Goal: Information Seeking & Learning: Learn about a topic

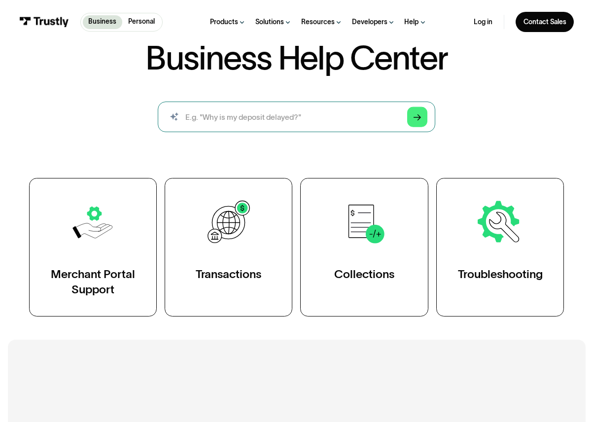
scroll to position [70, 0]
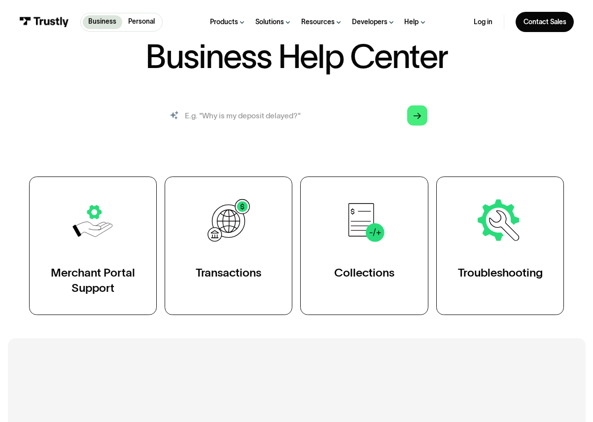
click at [262, 122] on input "search" at bounding box center [296, 115] width 277 height 31
type input "kevin test"
click at [412, 116] on link "Arrow Right" at bounding box center [417, 115] width 20 height 20
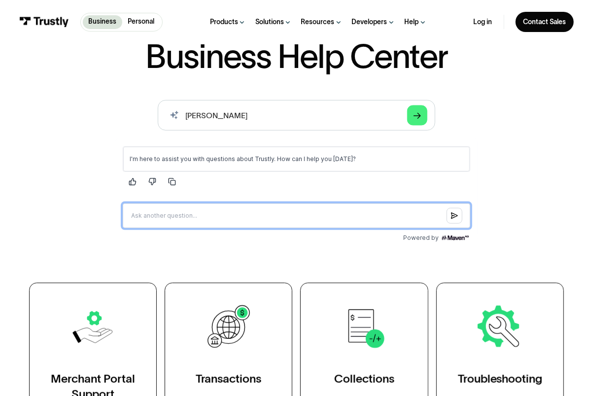
click at [200, 215] on input "Question box" at bounding box center [296, 215] width 347 height 25
type input "What is trustly?"
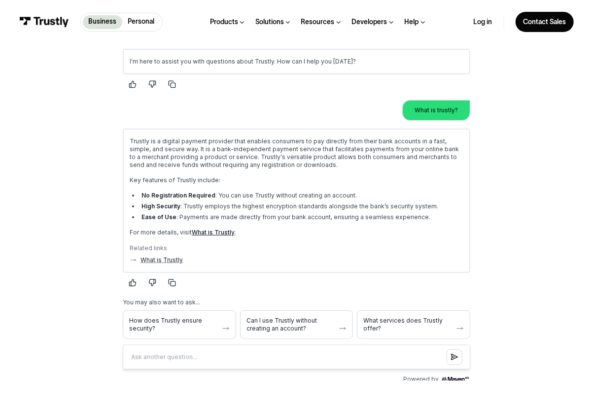
scroll to position [168, 0]
click at [210, 230] on link "What is Trustly" at bounding box center [213, 231] width 43 height 7
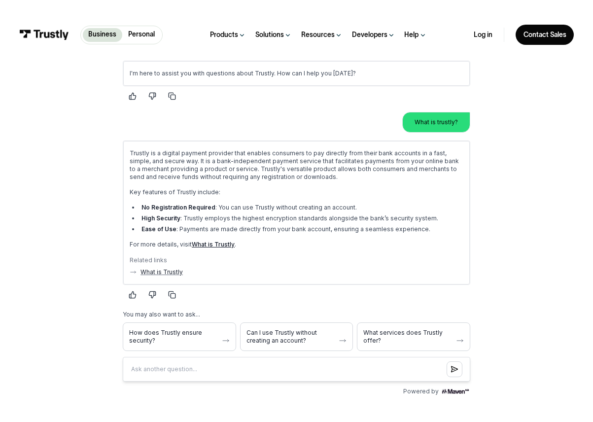
scroll to position [0, 0]
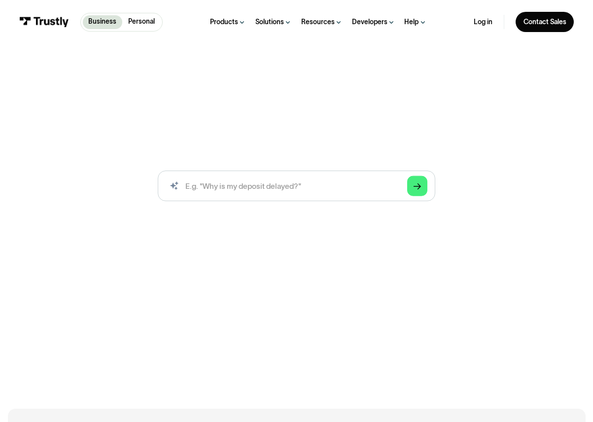
click at [451, 70] on div "Business Help Center Business Help Center / Merchant Portal Support / Viewing A…" at bounding box center [296, 217] width 593 height 336
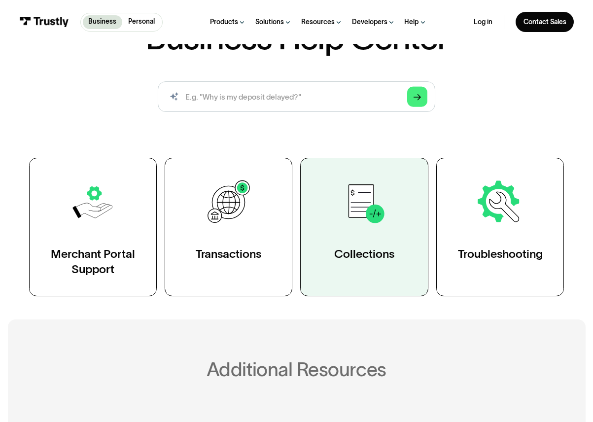
scroll to position [106, 0]
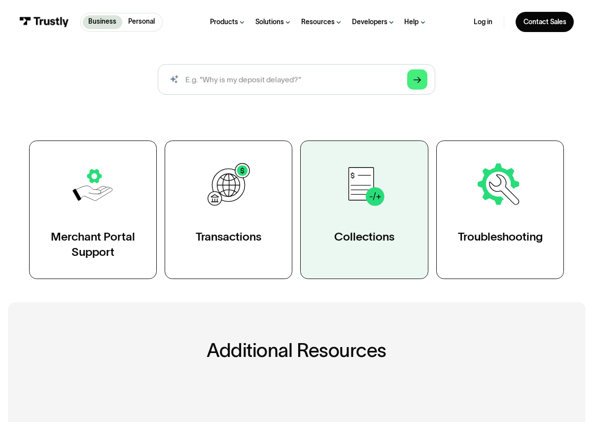
click at [382, 240] on div "Collections" at bounding box center [364, 236] width 60 height 15
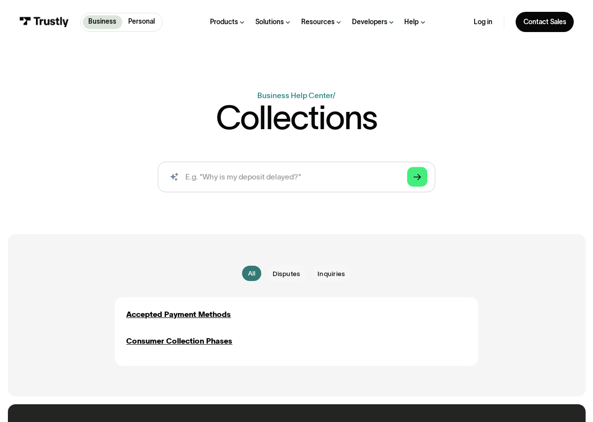
scroll to position [56, 0]
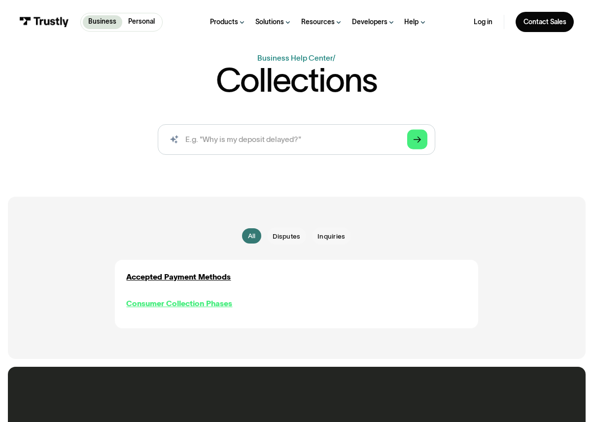
click at [204, 302] on div "Consumer Collection Phases" at bounding box center [179, 303] width 106 height 11
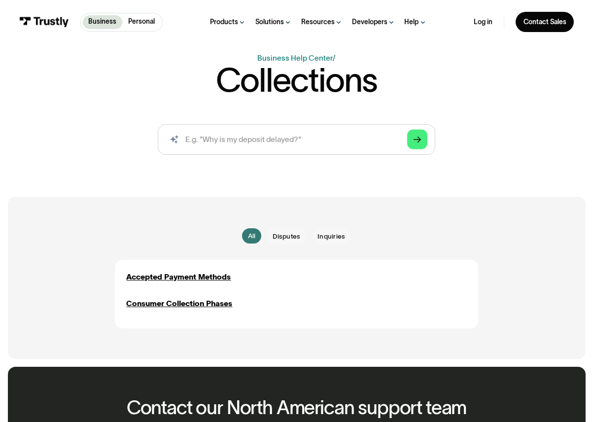
scroll to position [450, 0]
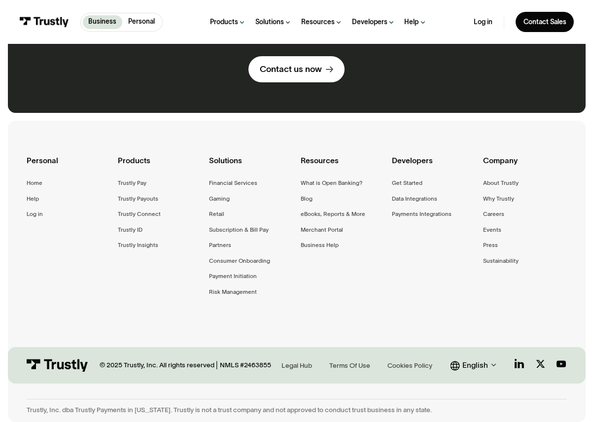
click at [479, 359] on div "English" at bounding box center [475, 365] width 26 height 12
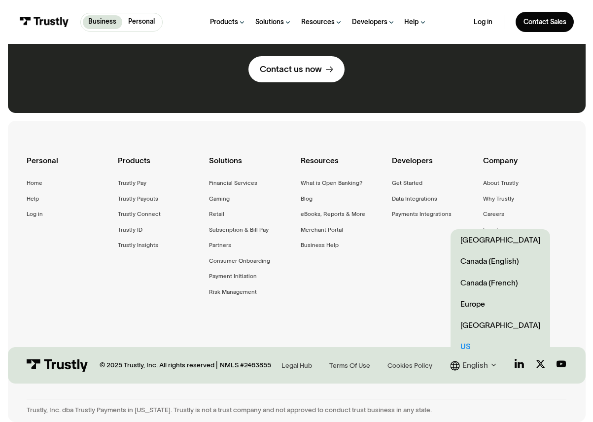
click at [481, 304] on link "Europe" at bounding box center [500, 303] width 100 height 21
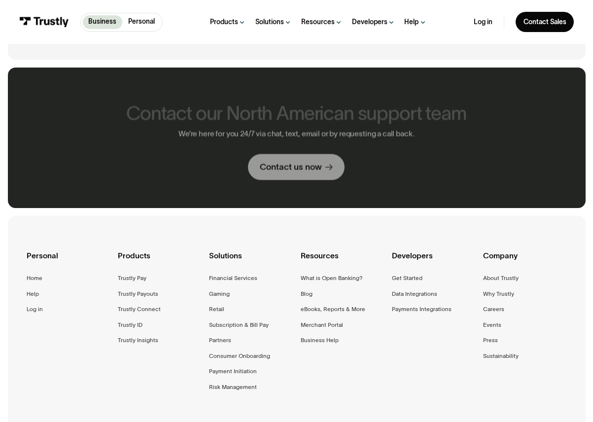
scroll to position [450, 0]
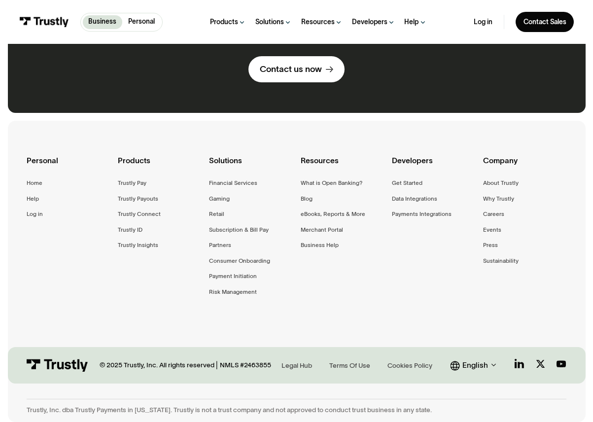
click at [466, 362] on div "English" at bounding box center [475, 365] width 26 height 12
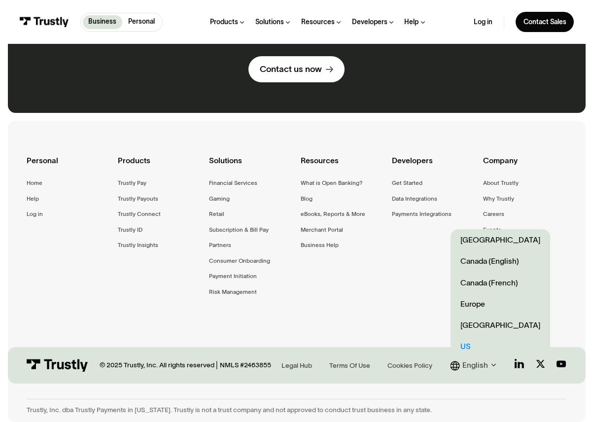
click at [476, 256] on link "Canada (English)" at bounding box center [500, 260] width 100 height 21
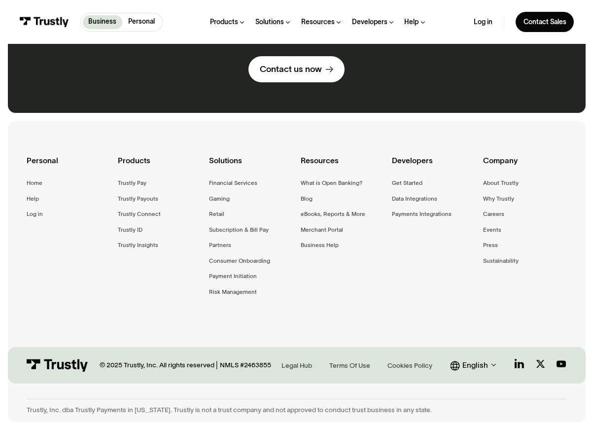
click at [483, 364] on div "English" at bounding box center [475, 365] width 26 height 12
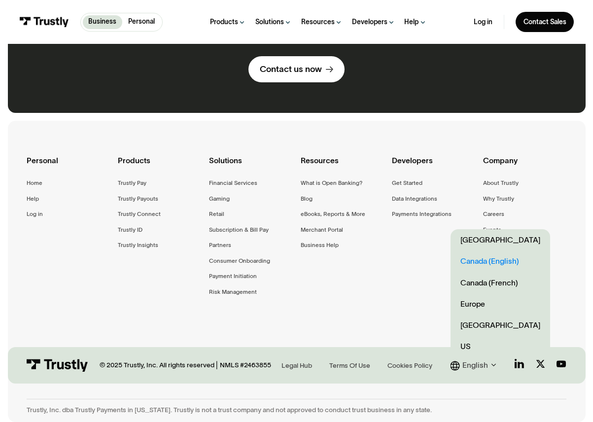
click at [484, 240] on link "[GEOGRAPHIC_DATA]" at bounding box center [500, 239] width 100 height 21
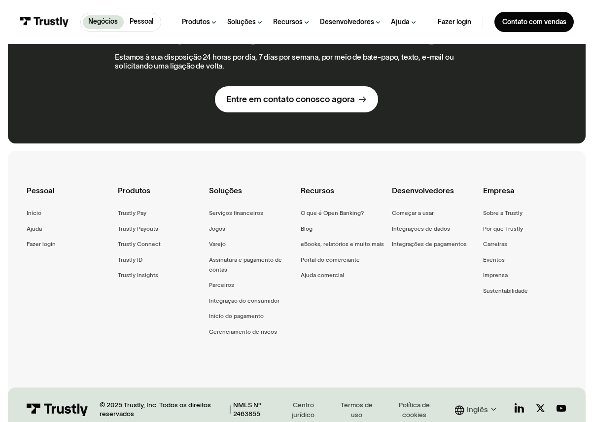
click at [56, 17] on img at bounding box center [44, 22] width 50 height 10
